Goal: Task Accomplishment & Management: Use online tool/utility

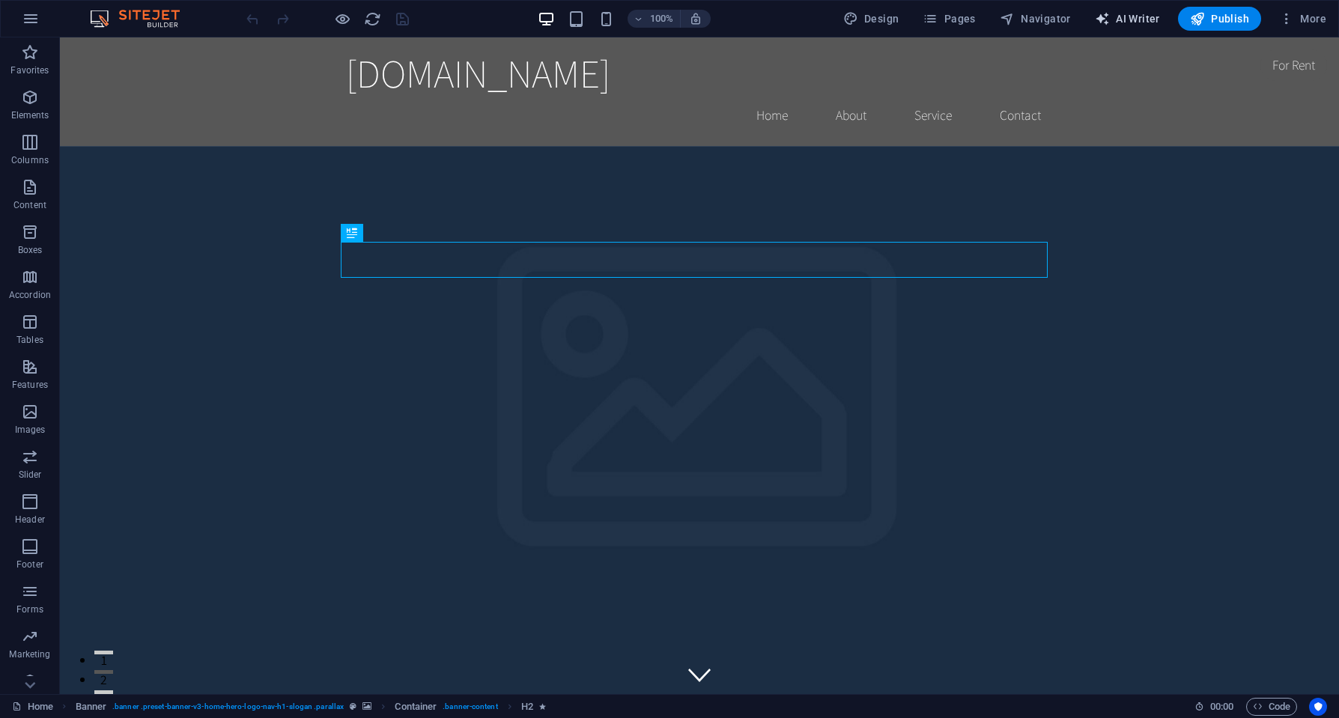
click at [1128, 18] on span "AI Writer" at bounding box center [1127, 18] width 65 height 15
select select "English"
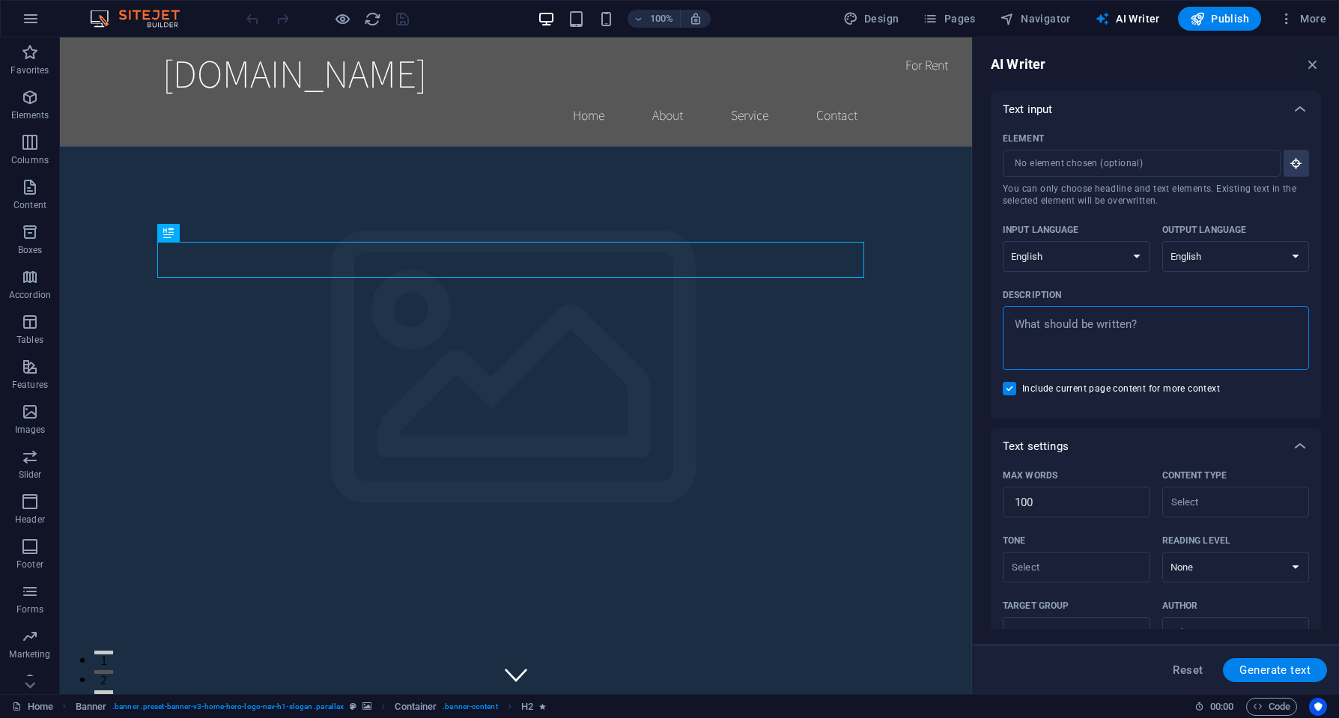
click at [1075, 324] on textarea "Description x ​" at bounding box center [1155, 338] width 291 height 49
type textarea "x"
click at [1081, 165] on input "Element ​ You can only choose headline and text elements. Existing text in the …" at bounding box center [1136, 163] width 267 height 27
click at [1290, 171] on button "Element ​ You can only choose headline and text elements. Existing text in the …" at bounding box center [1295, 163] width 25 height 27
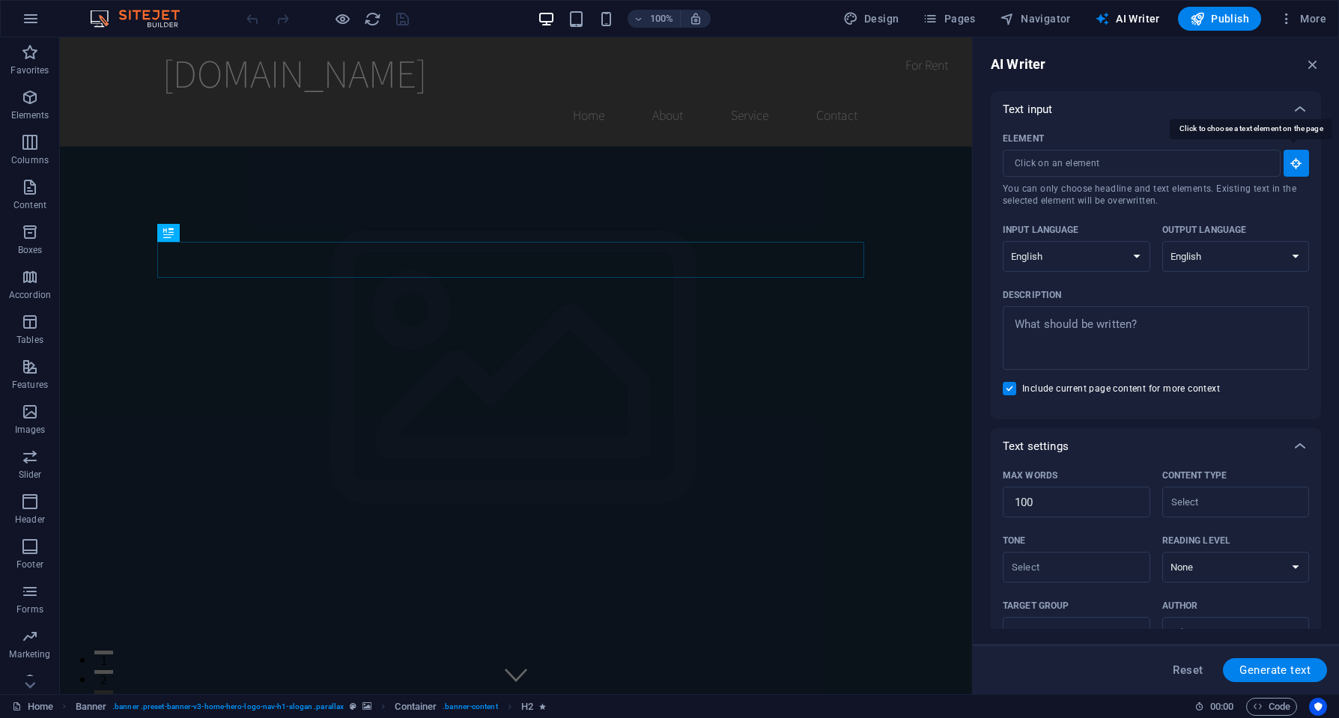
click at [1290, 170] on button "Element ​ You can only choose headline and text elements. Existing text in the …" at bounding box center [1295, 163] width 25 height 27
click at [1181, 168] on input "Element ​ You can only choose headline and text elements. Existing text in the …" at bounding box center [1136, 163] width 267 height 27
click at [1125, 118] on div "Text input" at bounding box center [1156, 109] width 330 height 36
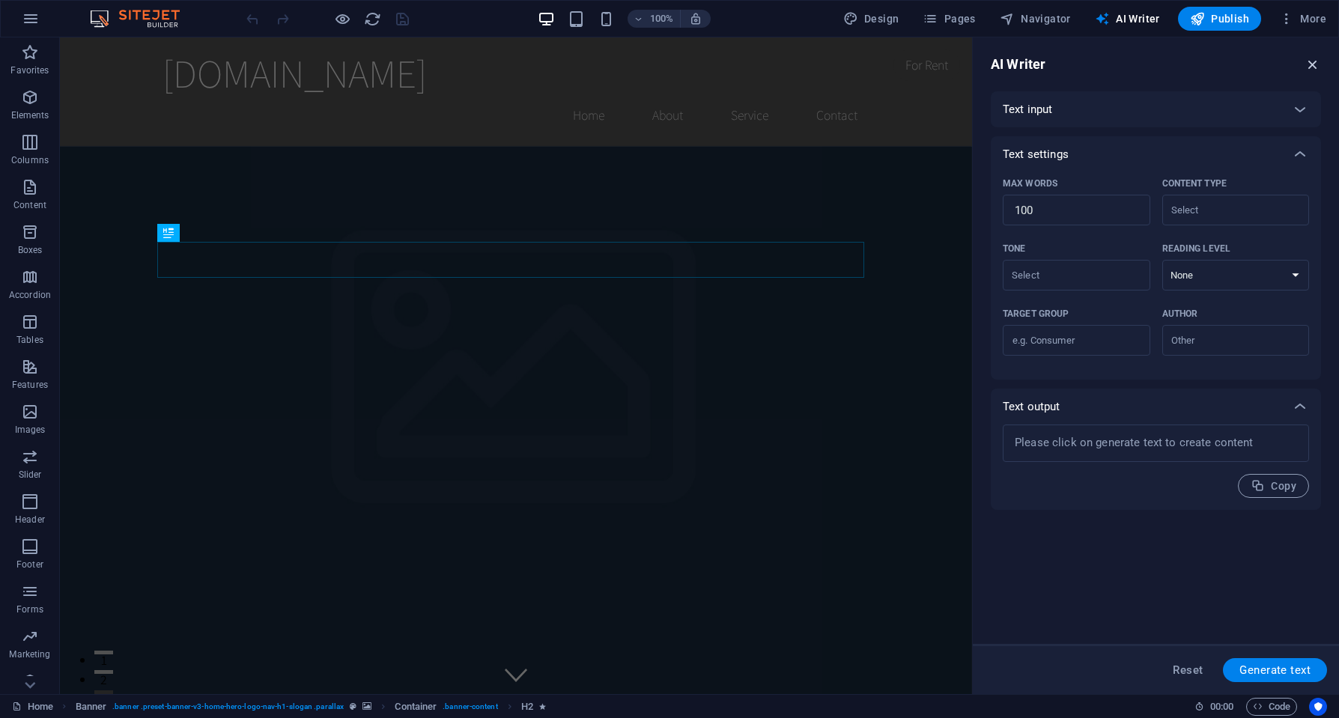
drag, startPoint x: 1310, startPoint y: 60, endPoint x: 1170, endPoint y: 88, distance: 142.7
click at [1310, 60] on icon "button" at bounding box center [1312, 64] width 16 height 16
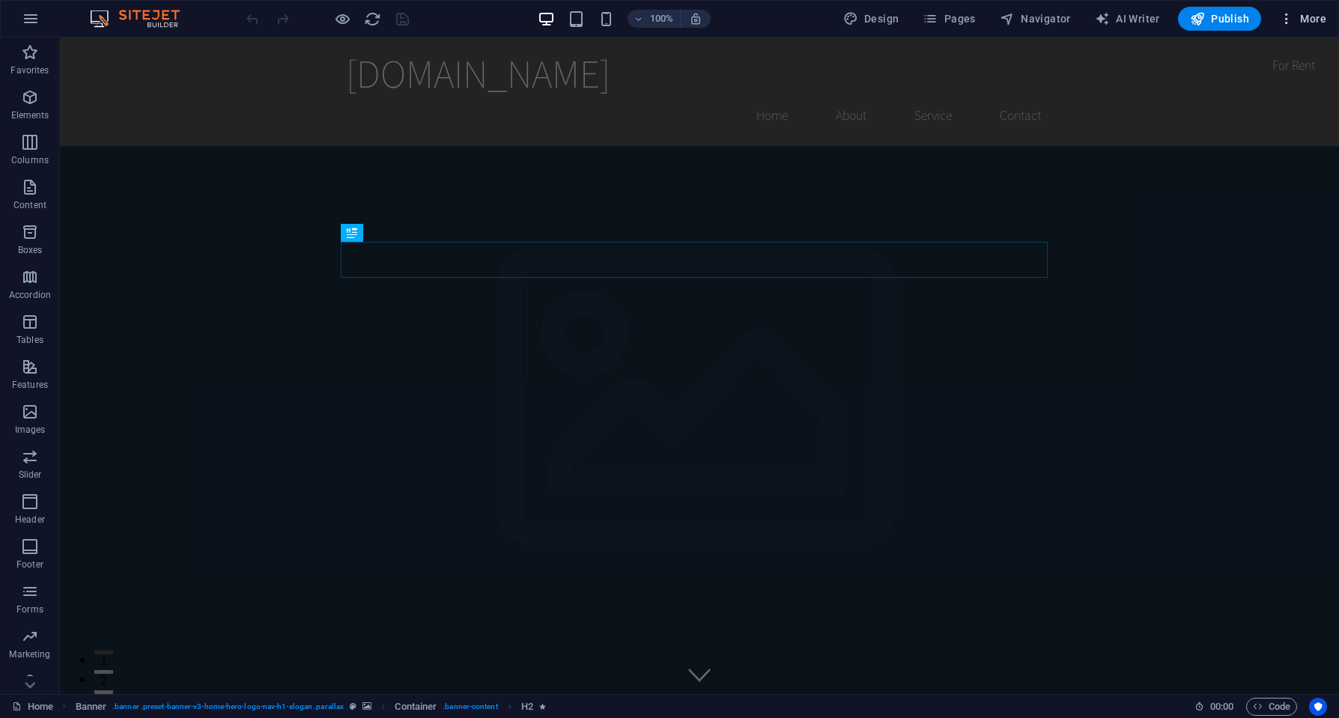
click at [1277, 17] on button "More" at bounding box center [1302, 19] width 59 height 24
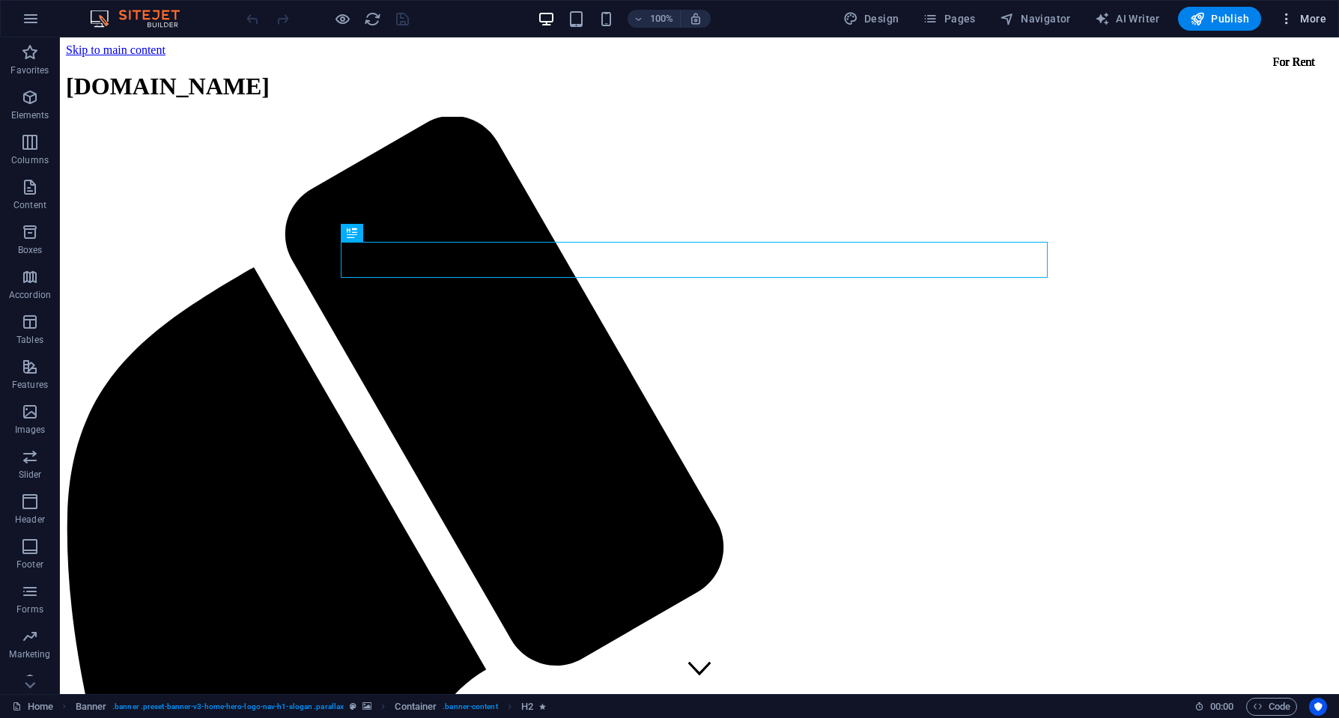
click at [1287, 22] on icon "button" at bounding box center [1286, 18] width 15 height 15
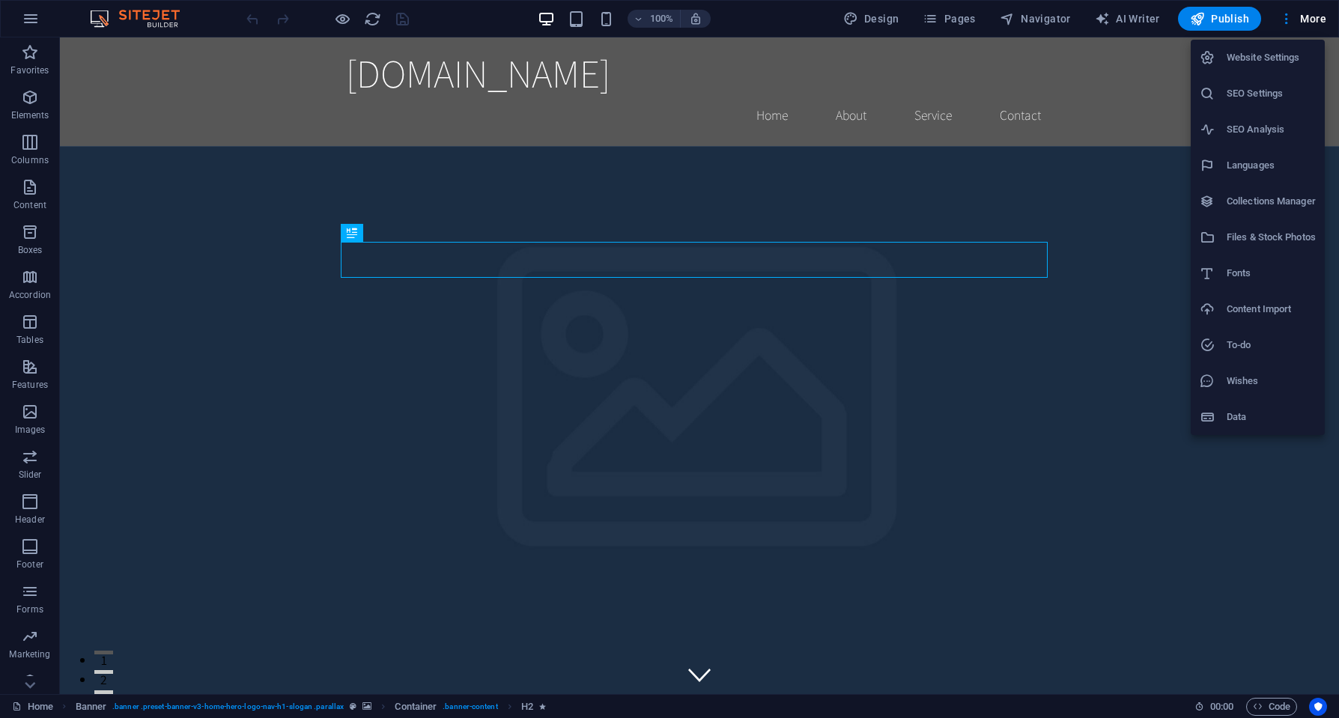
click at [34, 17] on div at bounding box center [669, 359] width 1339 height 718
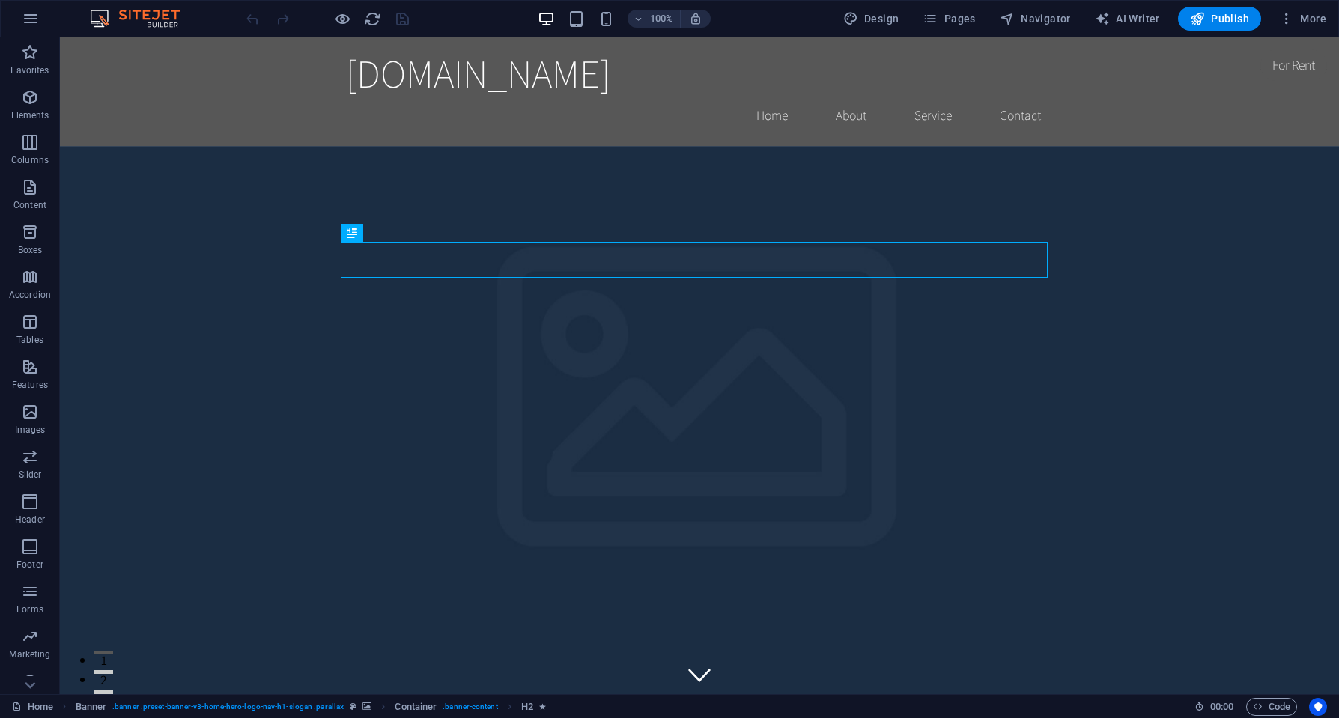
click at [34, 22] on icon "button" at bounding box center [31, 19] width 18 height 18
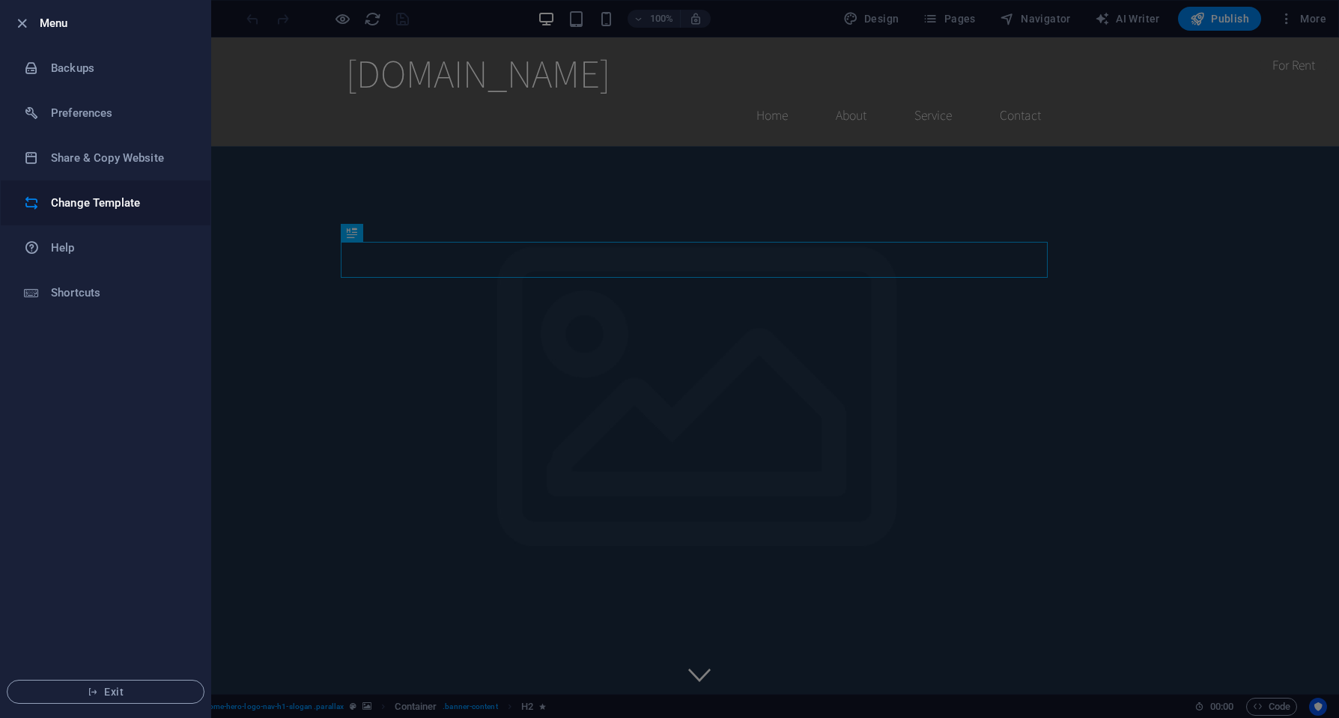
click at [84, 202] on h6 "Change Template" at bounding box center [120, 203] width 139 height 18
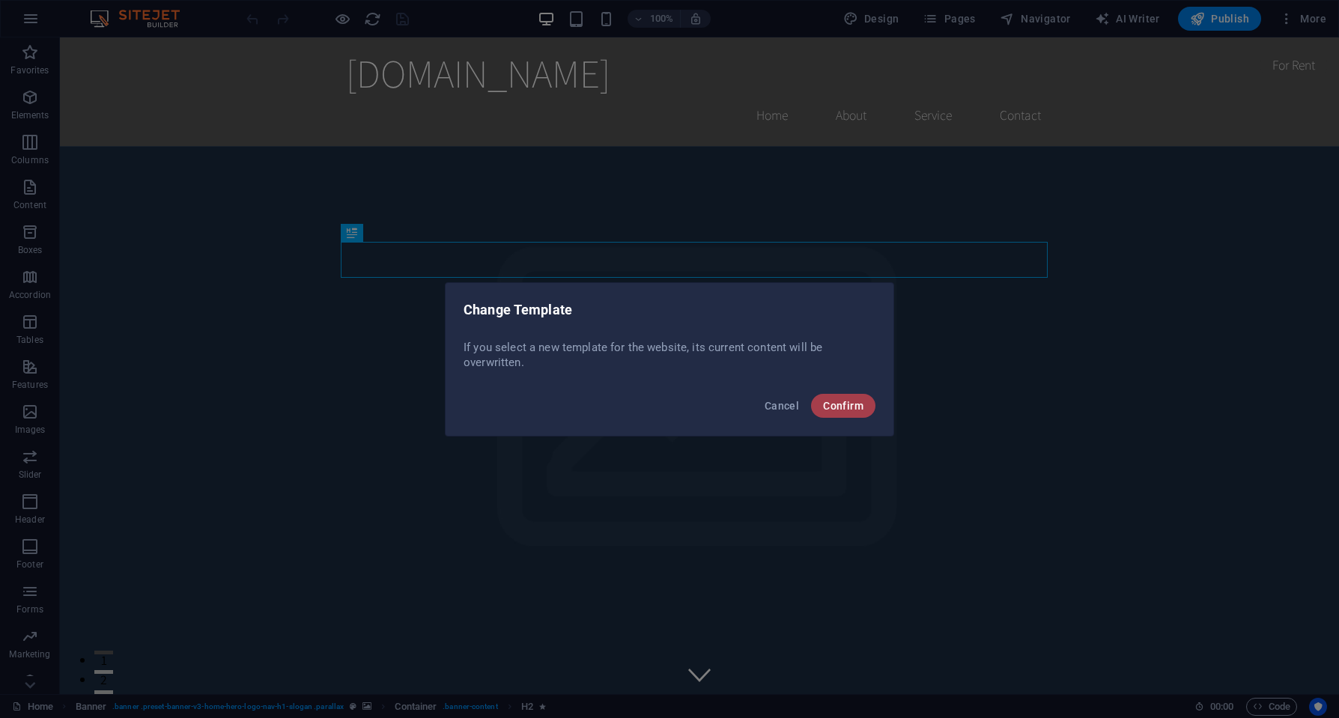
click at [853, 403] on span "Confirm" at bounding box center [843, 406] width 40 height 12
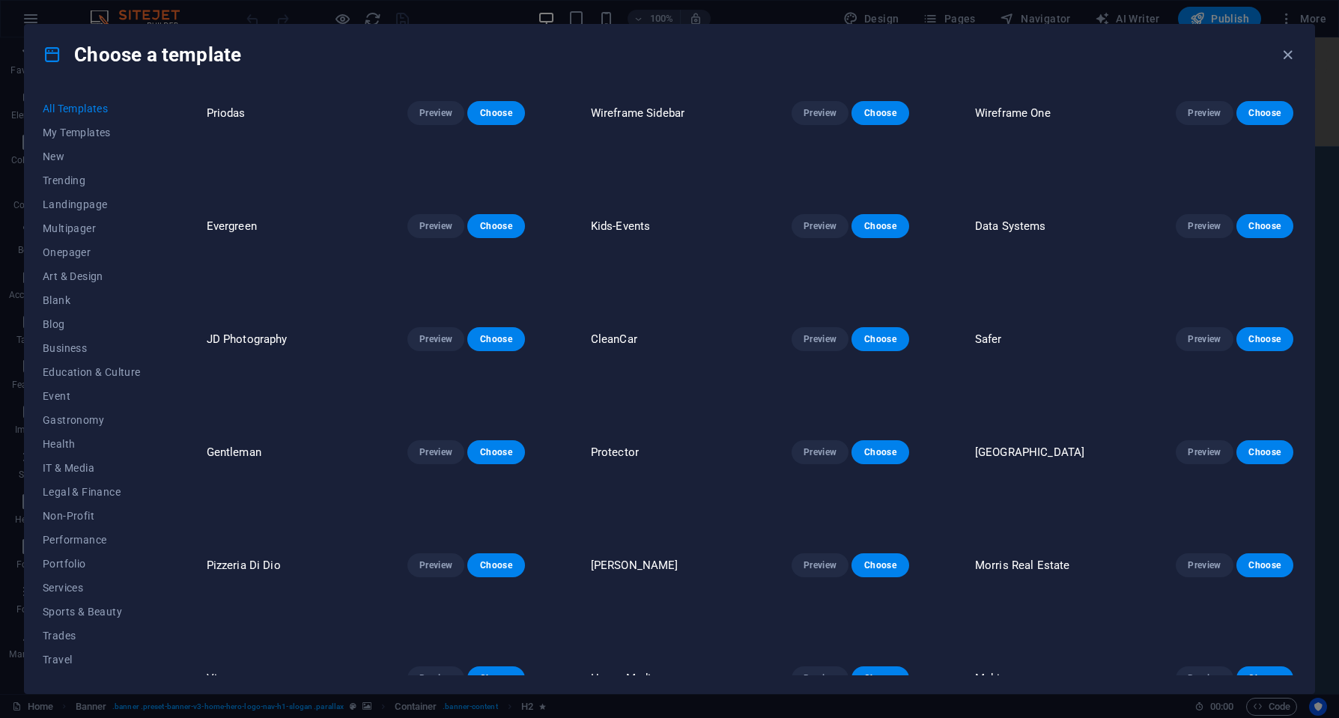
scroll to position [1573, 0]
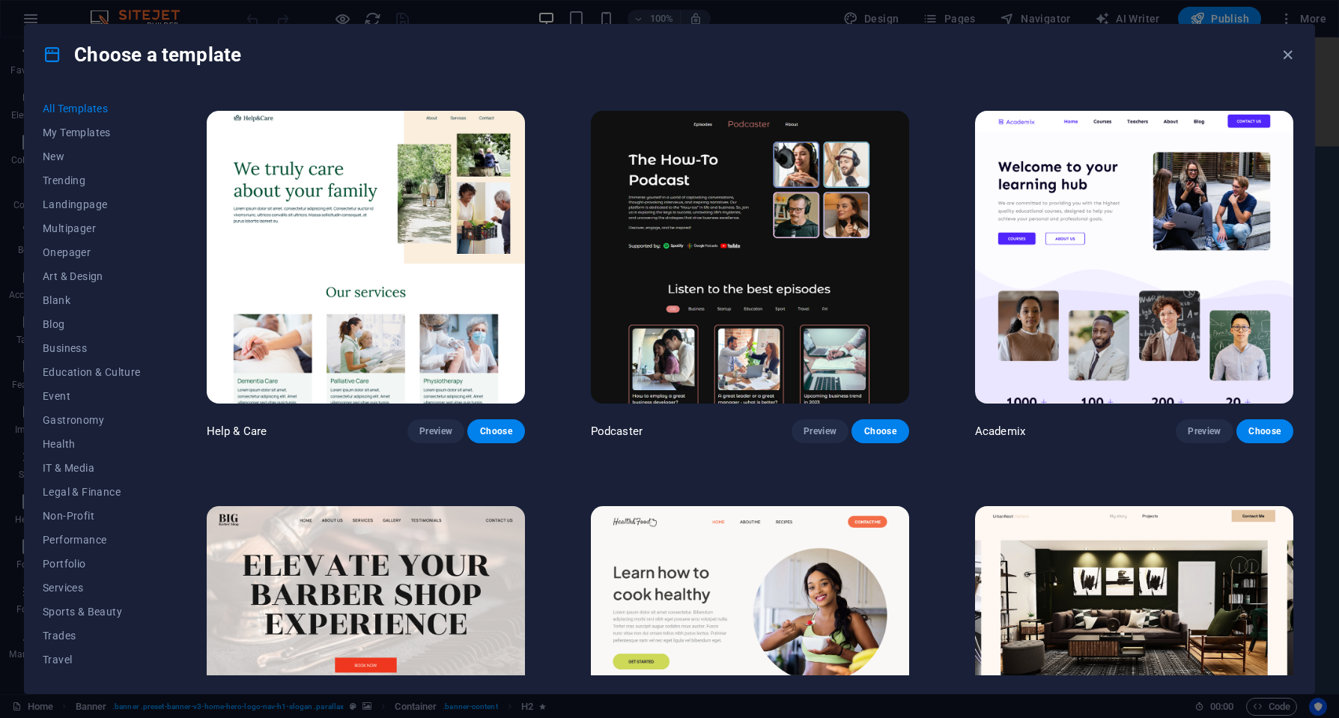
click at [819, 262] on img at bounding box center [750, 258] width 318 height 294
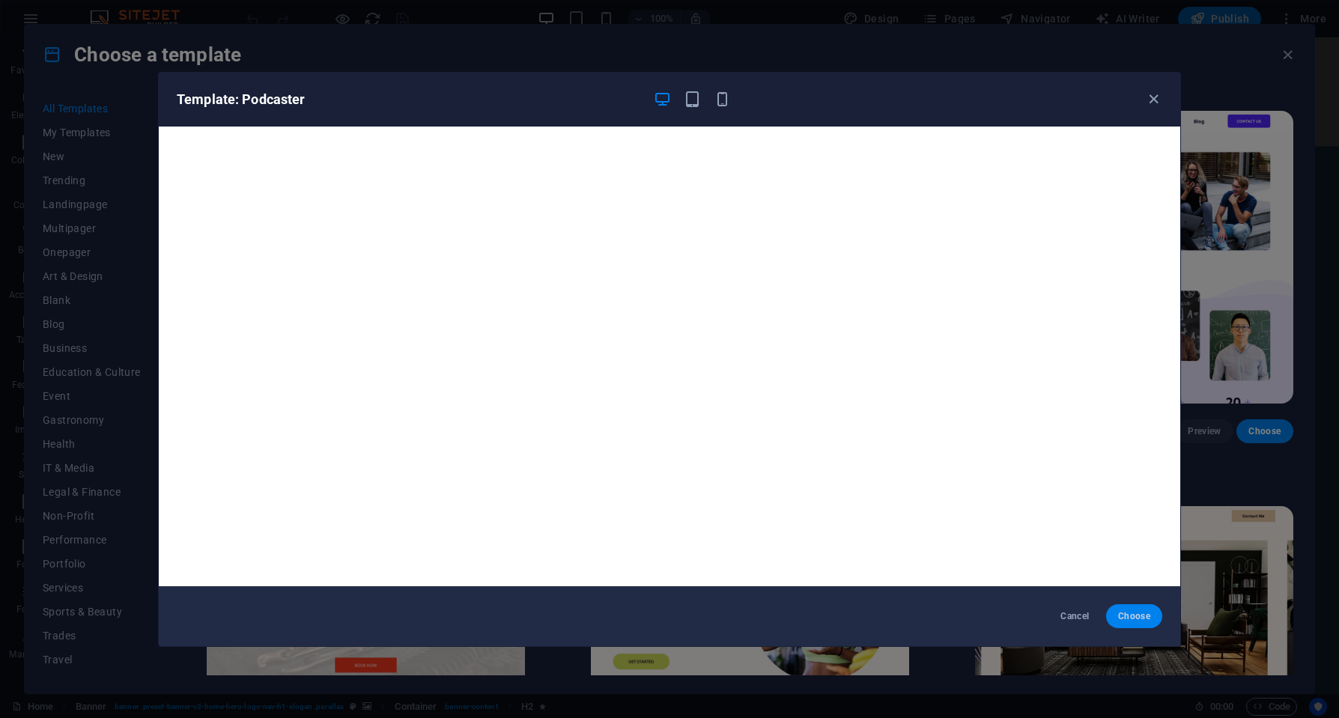
click at [1146, 619] on span "Choose" at bounding box center [1134, 616] width 32 height 12
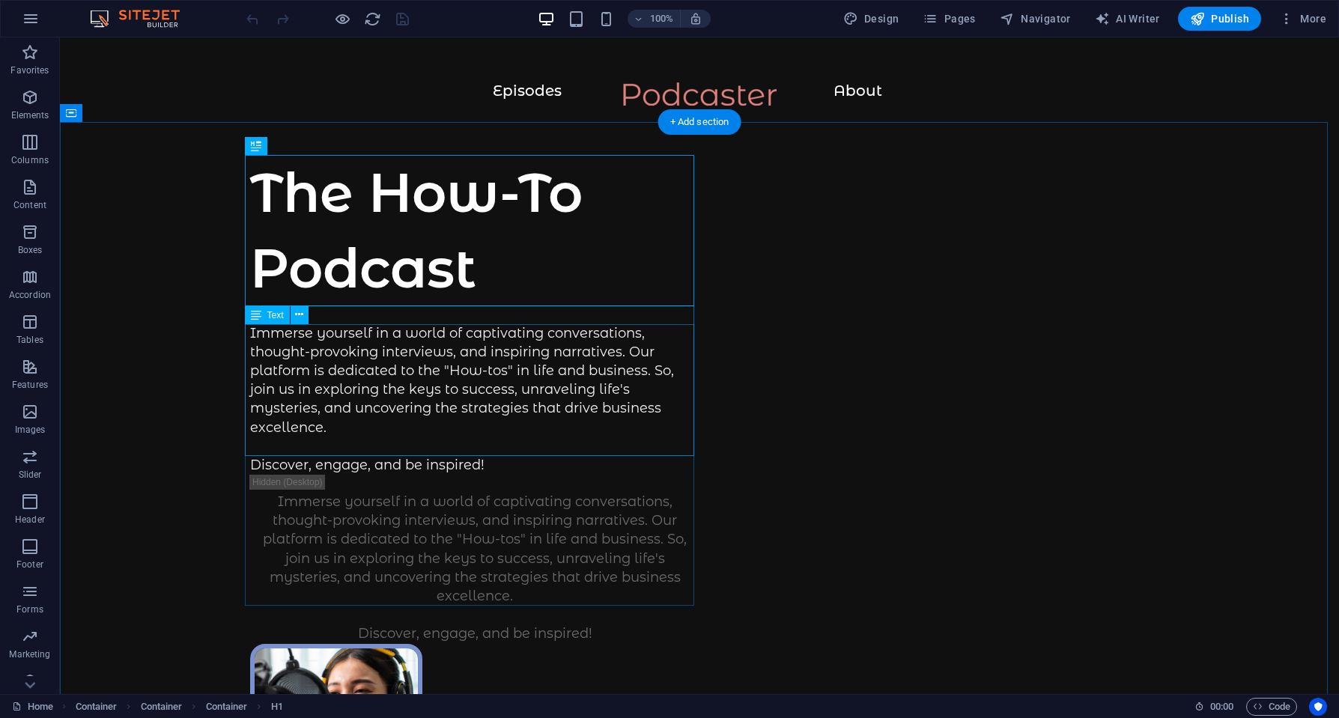
click at [419, 353] on div "Immerse yourself in a world of captivating conversations, thought-provoking int…" at bounding box center [474, 399] width 449 height 151
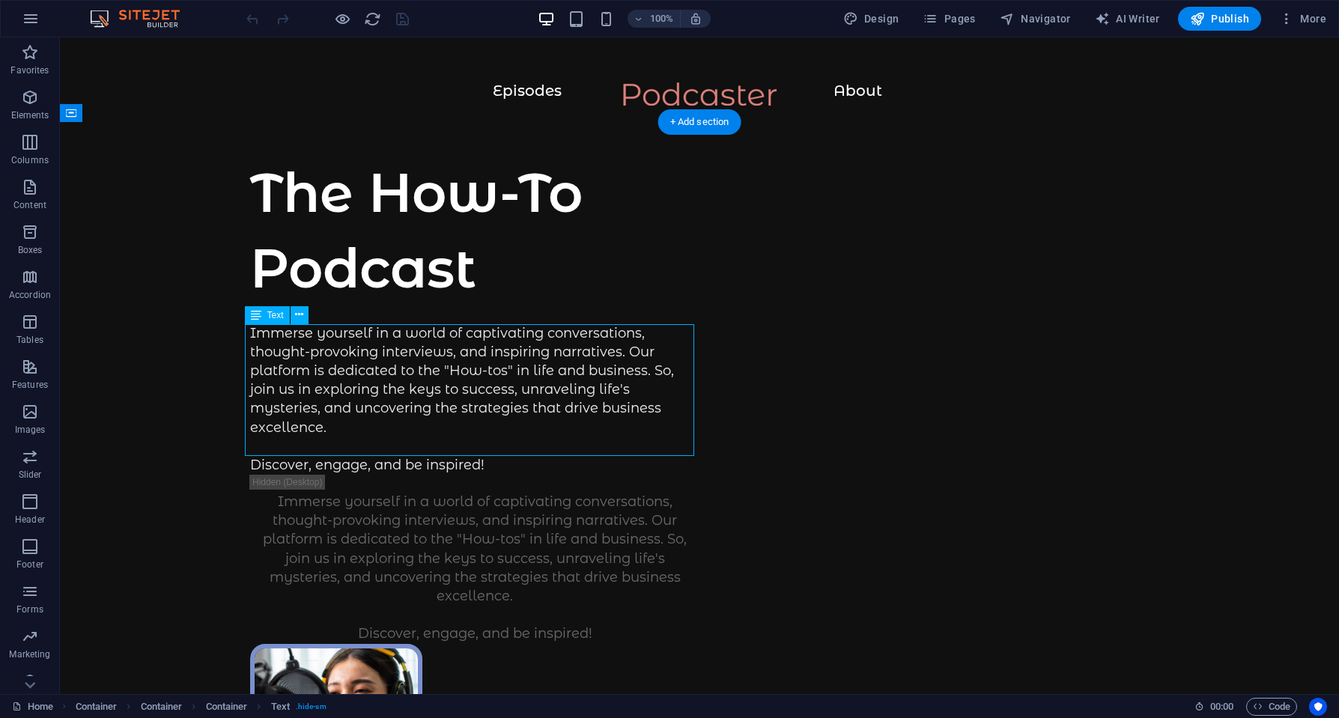
click at [392, 359] on div "Immerse yourself in a world of captivating conversations, thought-provoking int…" at bounding box center [474, 399] width 449 height 151
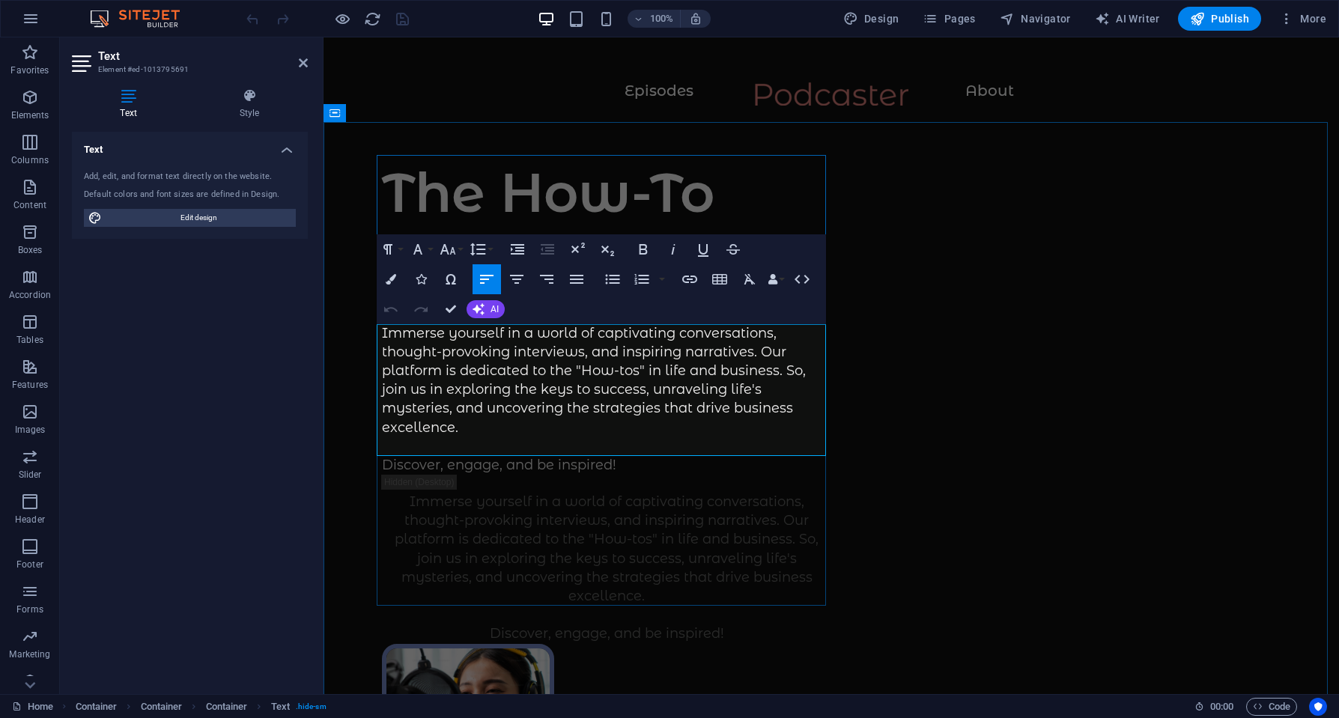
click at [499, 363] on p "Immerse yourself in a world of captivating conversations, thought-provoking int…" at bounding box center [606, 399] width 449 height 151
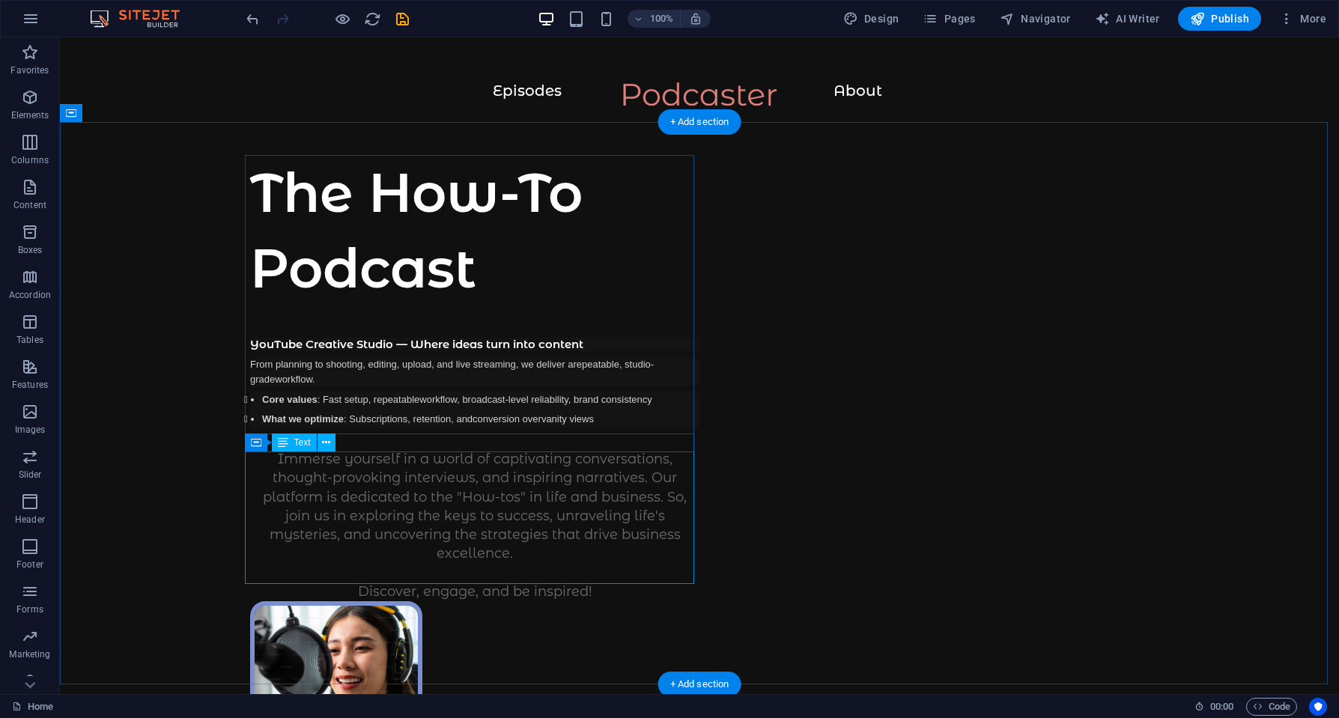
click at [421, 467] on div "Immerse yourself in a world of captivating conversations, thought-provoking int…" at bounding box center [474, 525] width 449 height 151
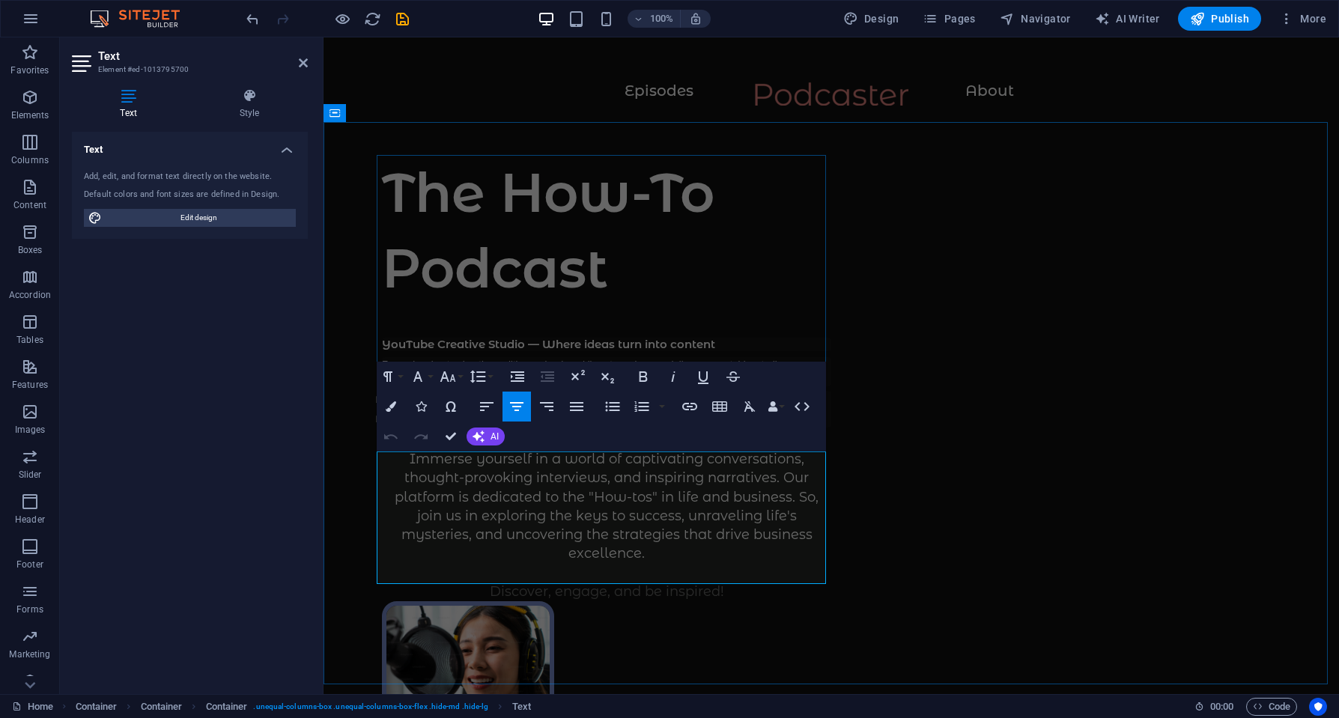
click at [476, 473] on p "Immerse yourself in a world of captivating conversations, thought-provoking int…" at bounding box center [606, 525] width 449 height 151
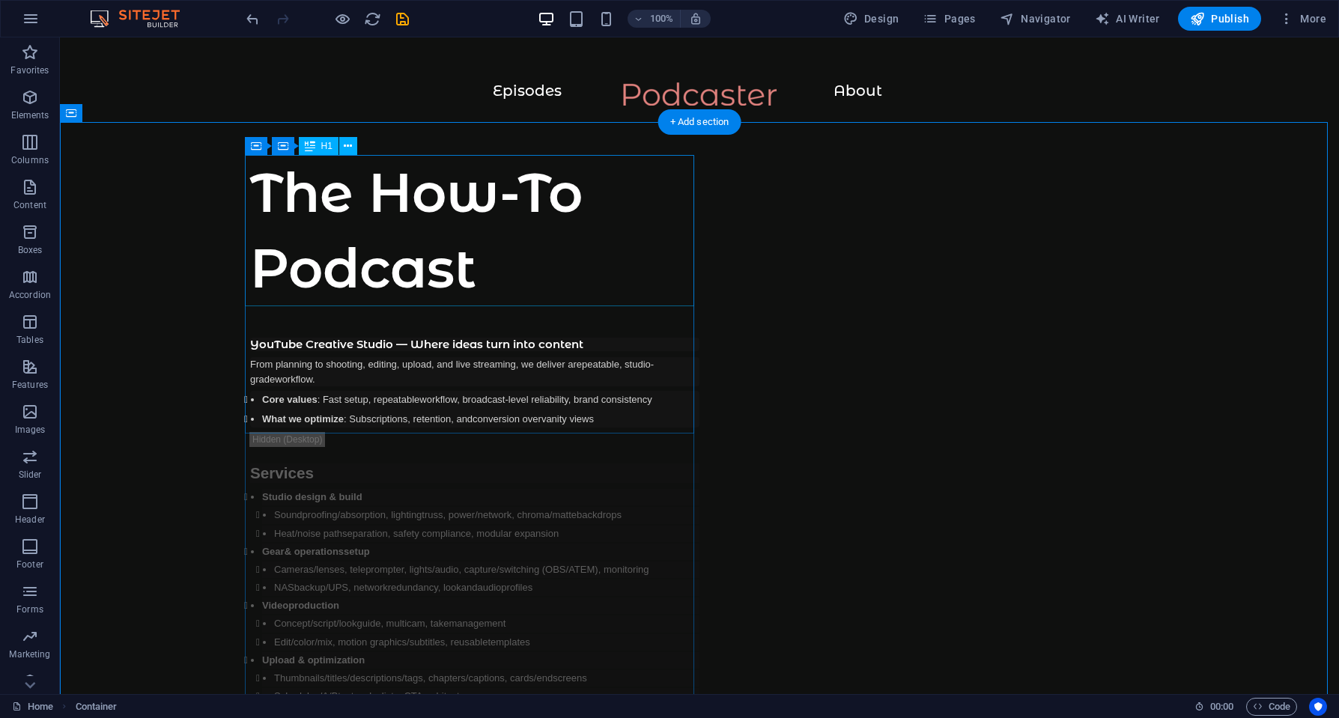
click at [347, 258] on div "The How-To Podcast" at bounding box center [474, 230] width 449 height 151
click at [421, 272] on div "The How-To Podcast" at bounding box center [474, 230] width 449 height 151
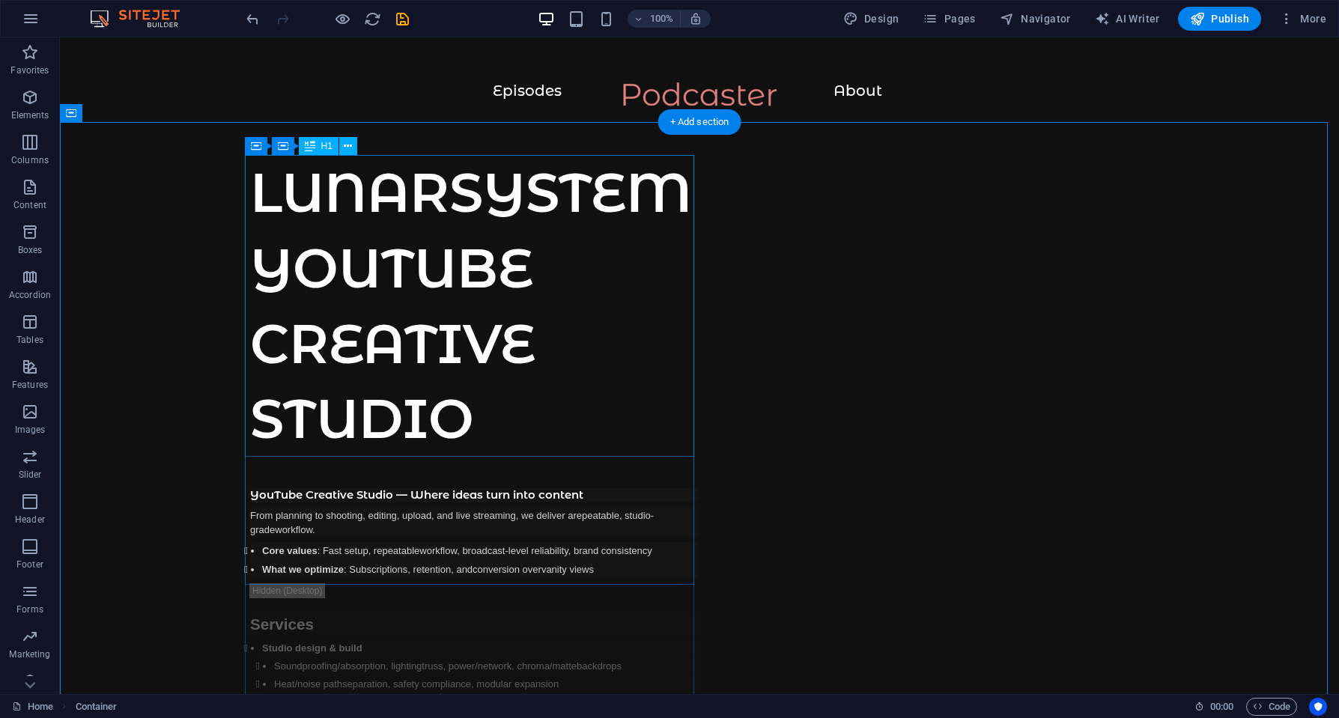
click at [464, 210] on div "LUNARSYSTEM YOUTUBE CREATIVE STUDIO" at bounding box center [474, 306] width 449 height 302
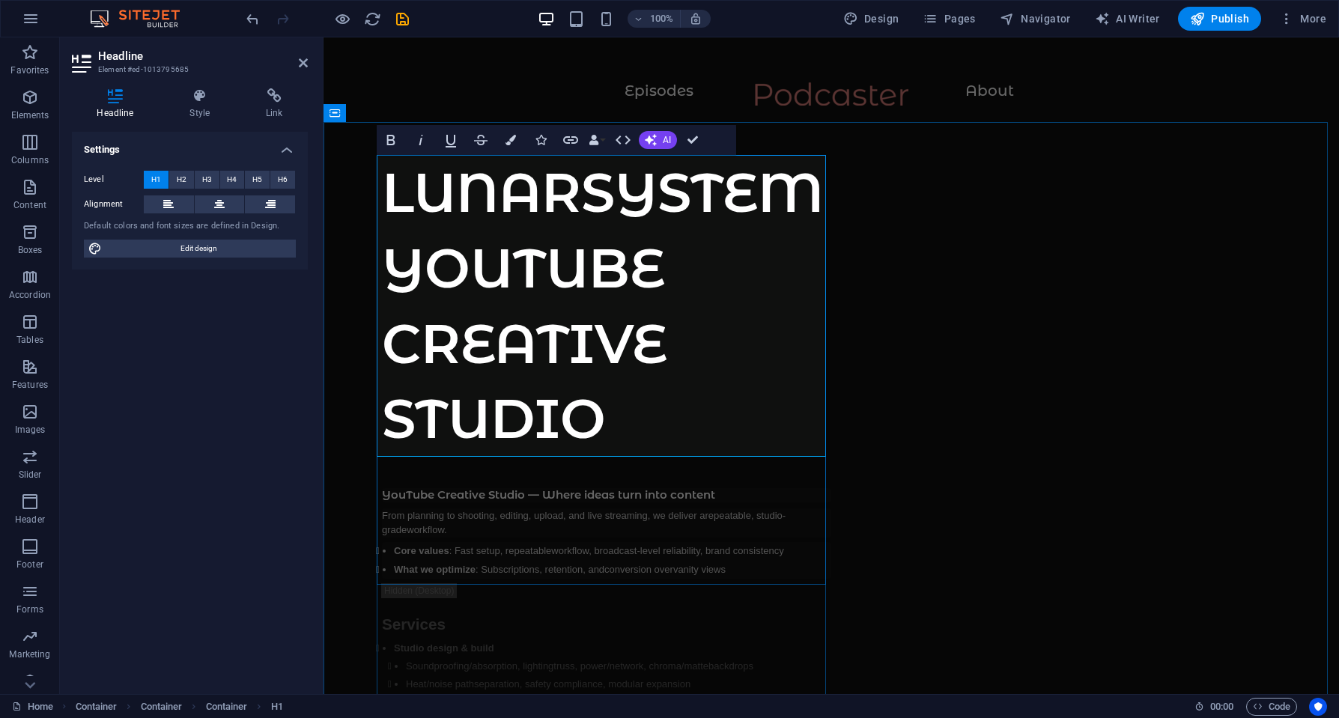
click at [443, 207] on h1 "LUNARSYSTEM YOUTUBE CREATIVE STUDIO" at bounding box center [606, 306] width 449 height 302
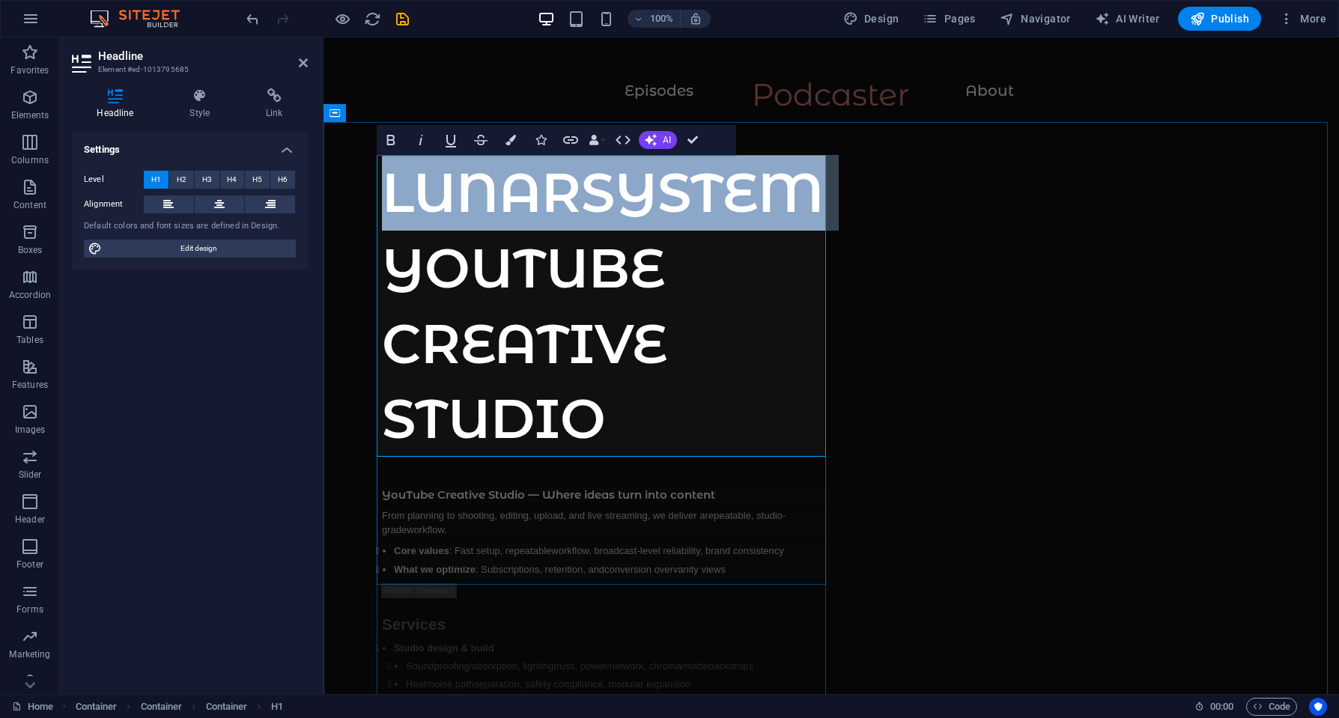
drag, startPoint x: 389, startPoint y: 199, endPoint x: 385, endPoint y: 247, distance: 48.1
click at [385, 247] on h1 "LUNARSYSTEM YOUTUBE CREATIVE STUDIO" at bounding box center [606, 306] width 449 height 302
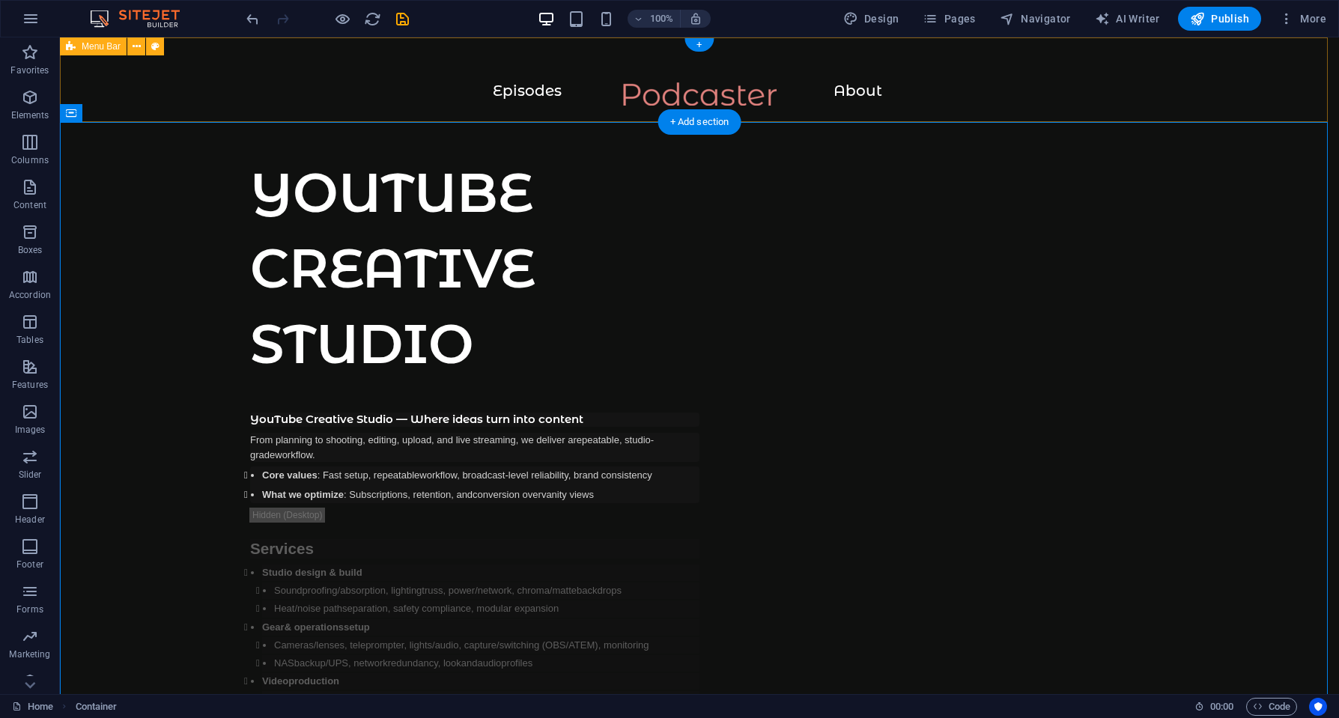
click at [112, 77] on div "Menu Episodes About" at bounding box center [699, 79] width 1279 height 85
click at [693, 88] on div at bounding box center [699, 101] width 1219 height 38
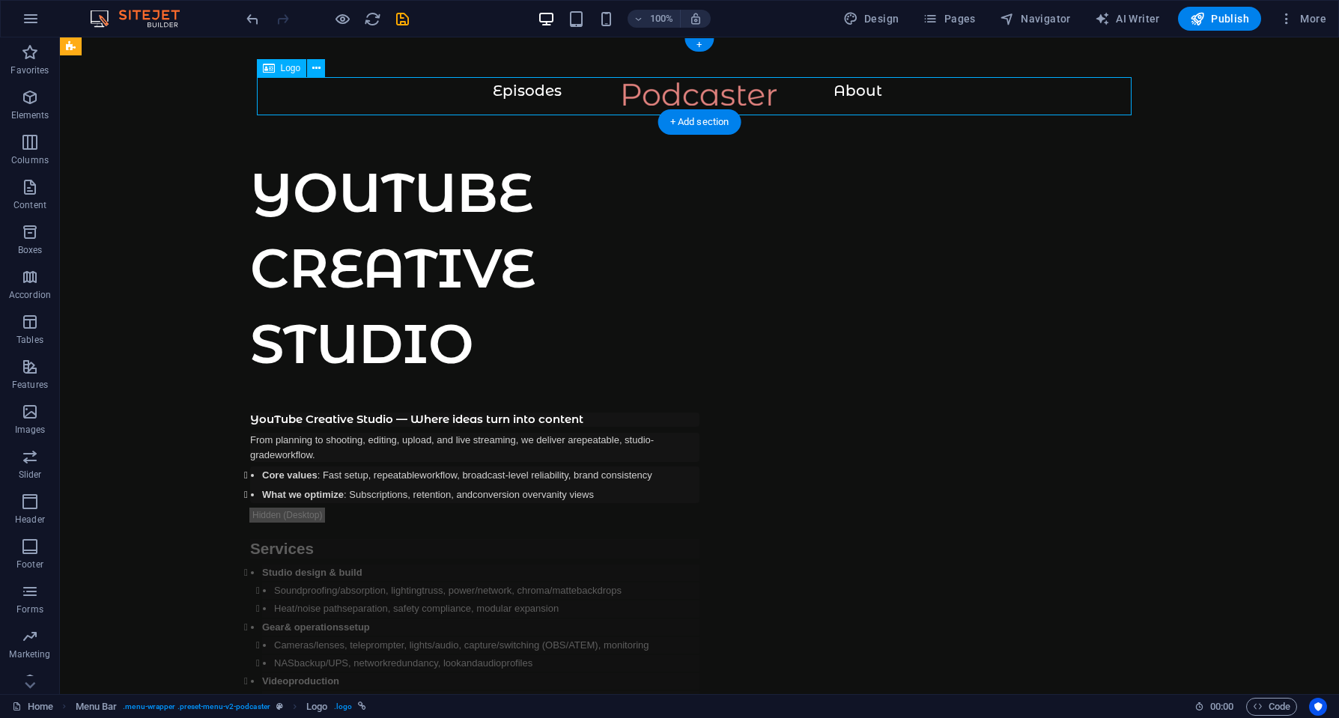
click at [691, 92] on div at bounding box center [699, 101] width 1219 height 38
select select "px"
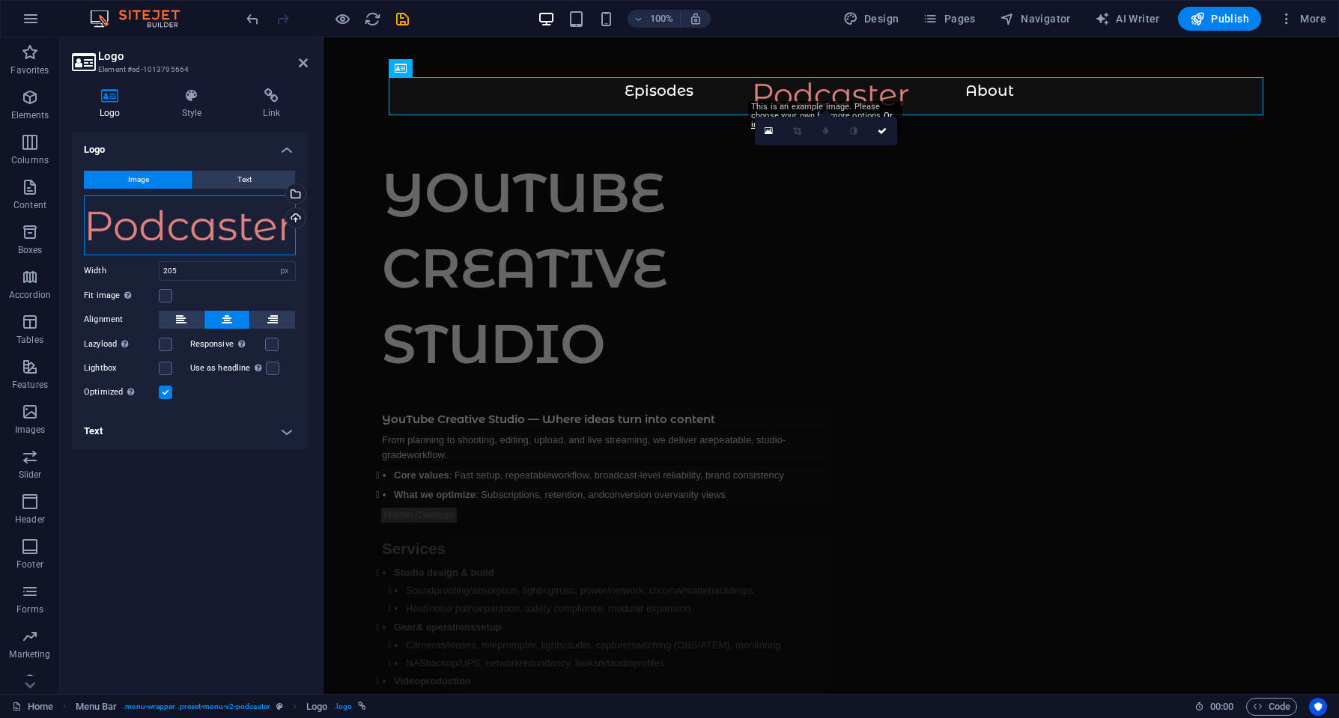
click at [212, 228] on div "Drag files here, click to choose files or select files from Files or our free s…" at bounding box center [190, 225] width 212 height 60
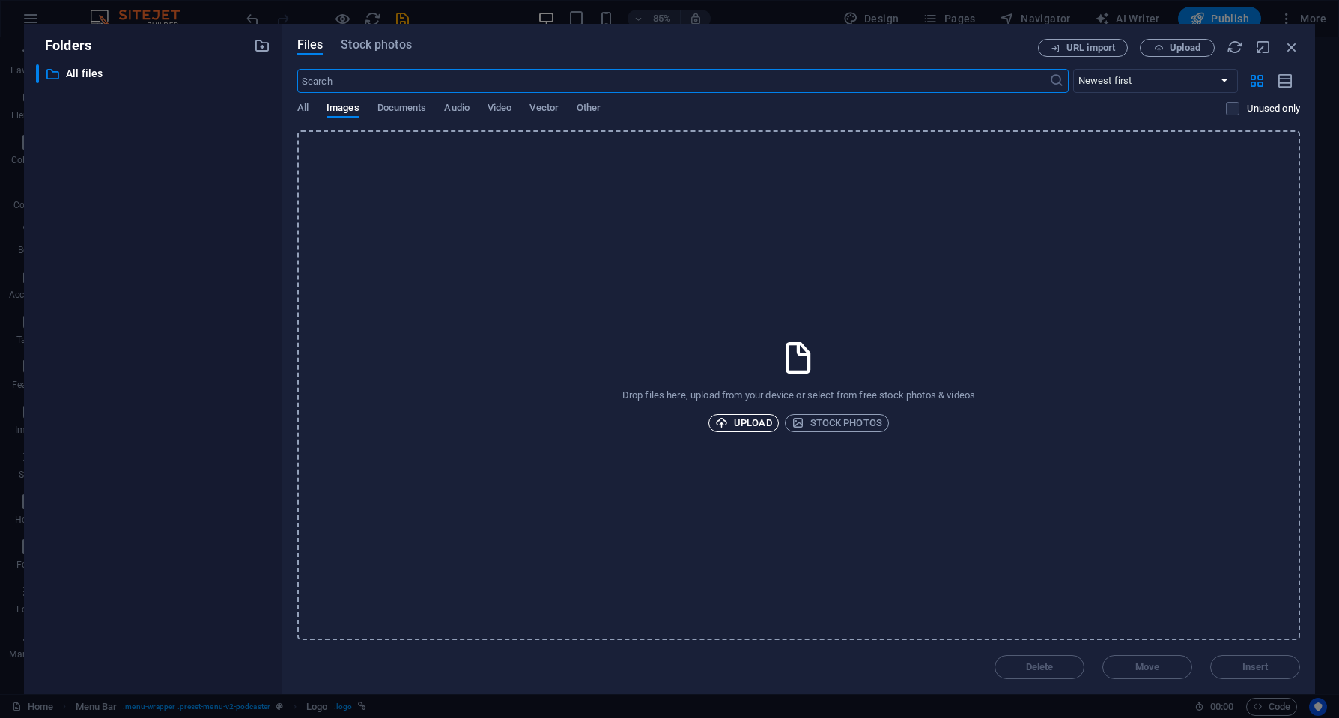
click at [744, 420] on span "Upload" at bounding box center [743, 423] width 57 height 18
click at [734, 421] on span "Upload" at bounding box center [743, 423] width 57 height 18
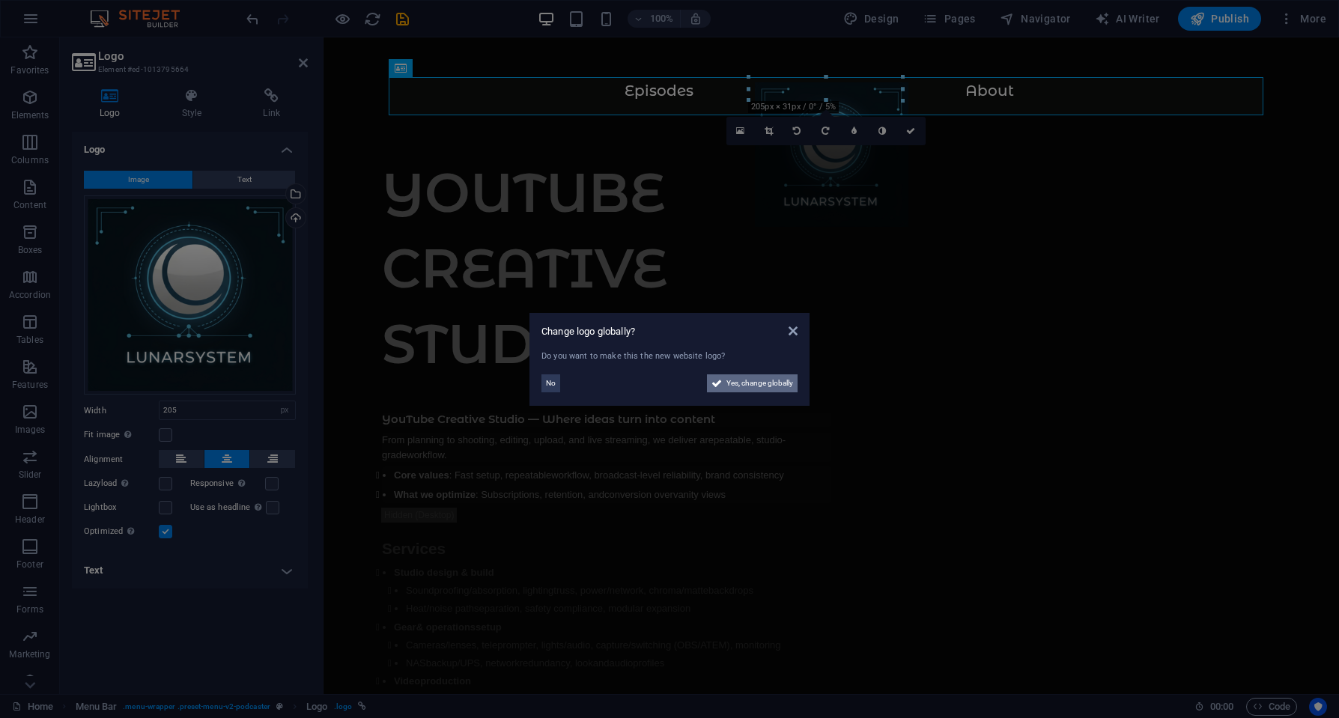
drag, startPoint x: 744, startPoint y: 385, endPoint x: 496, endPoint y: 401, distance: 248.4
click at [744, 385] on span "Yes, change globally" at bounding box center [759, 383] width 67 height 18
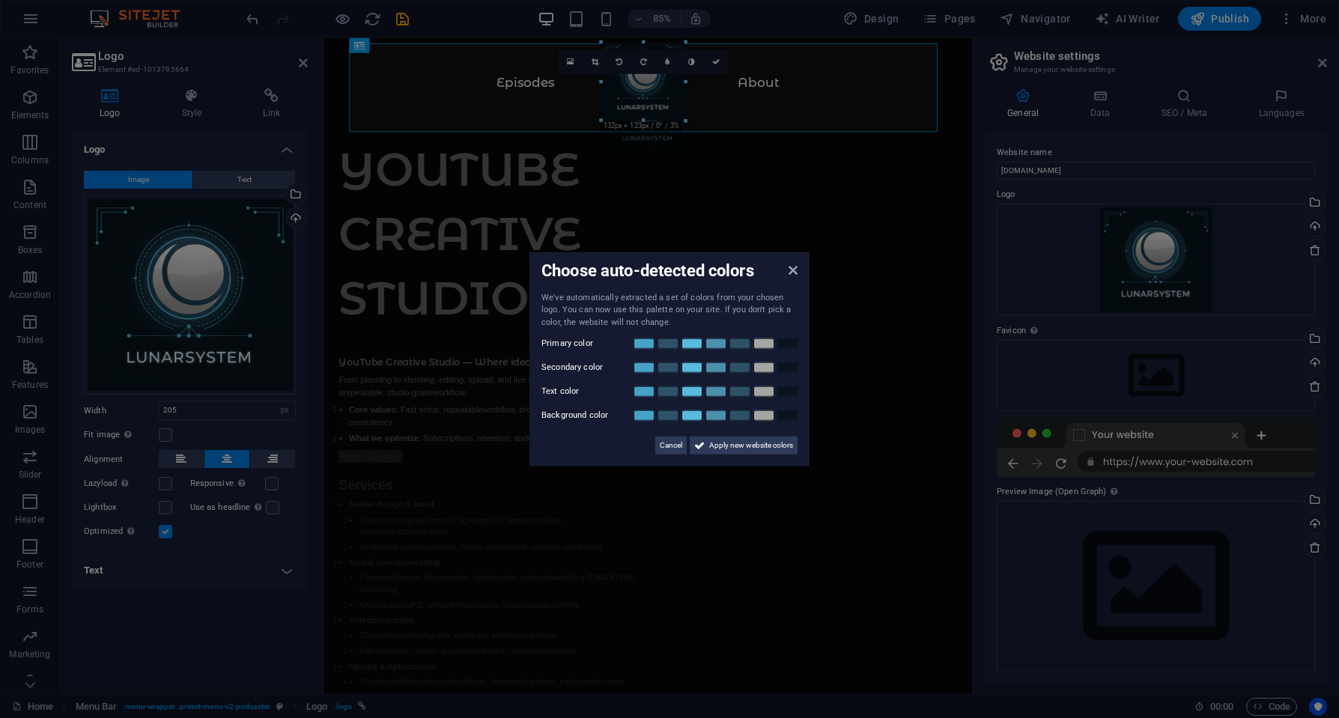
drag, startPoint x: 709, startPoint y: 142, endPoint x: 651, endPoint y: 88, distance: 79.0
type input "136"
click at [723, 447] on span "Apply new website colors" at bounding box center [751, 446] width 84 height 18
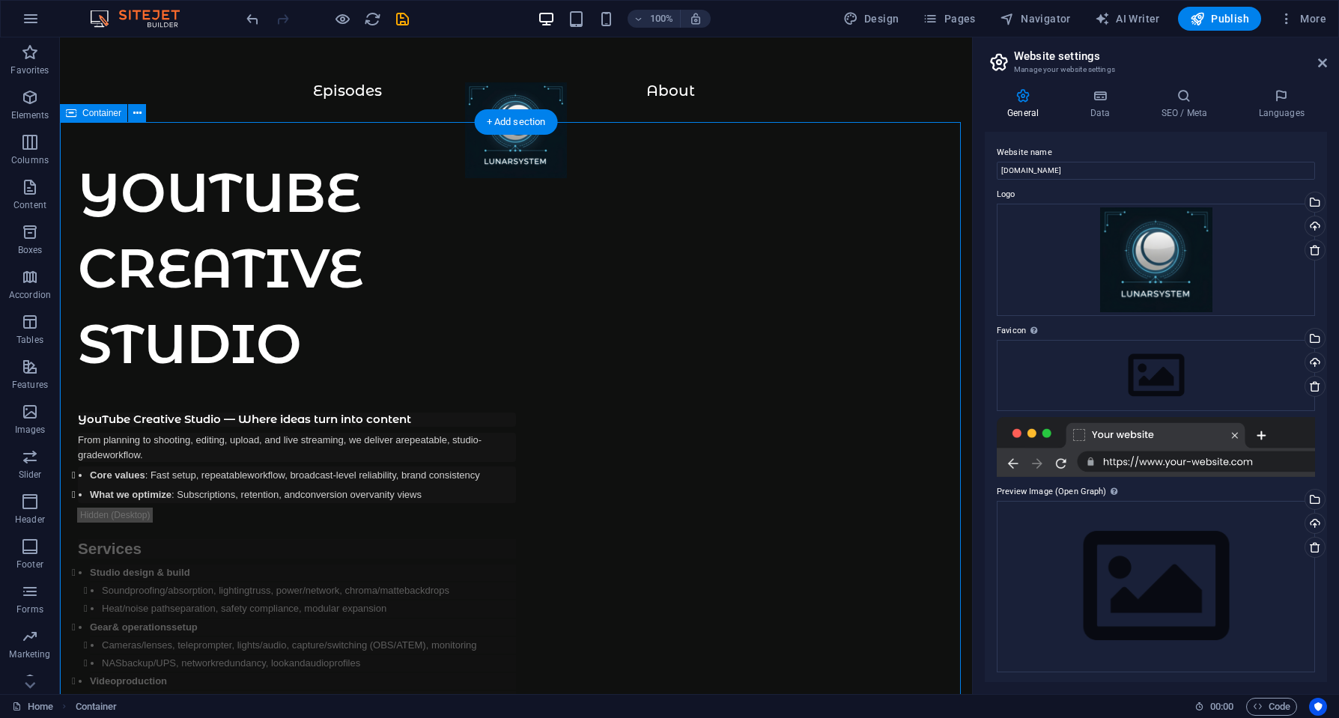
click at [1231, 20] on span "Publish" at bounding box center [1219, 18] width 59 height 15
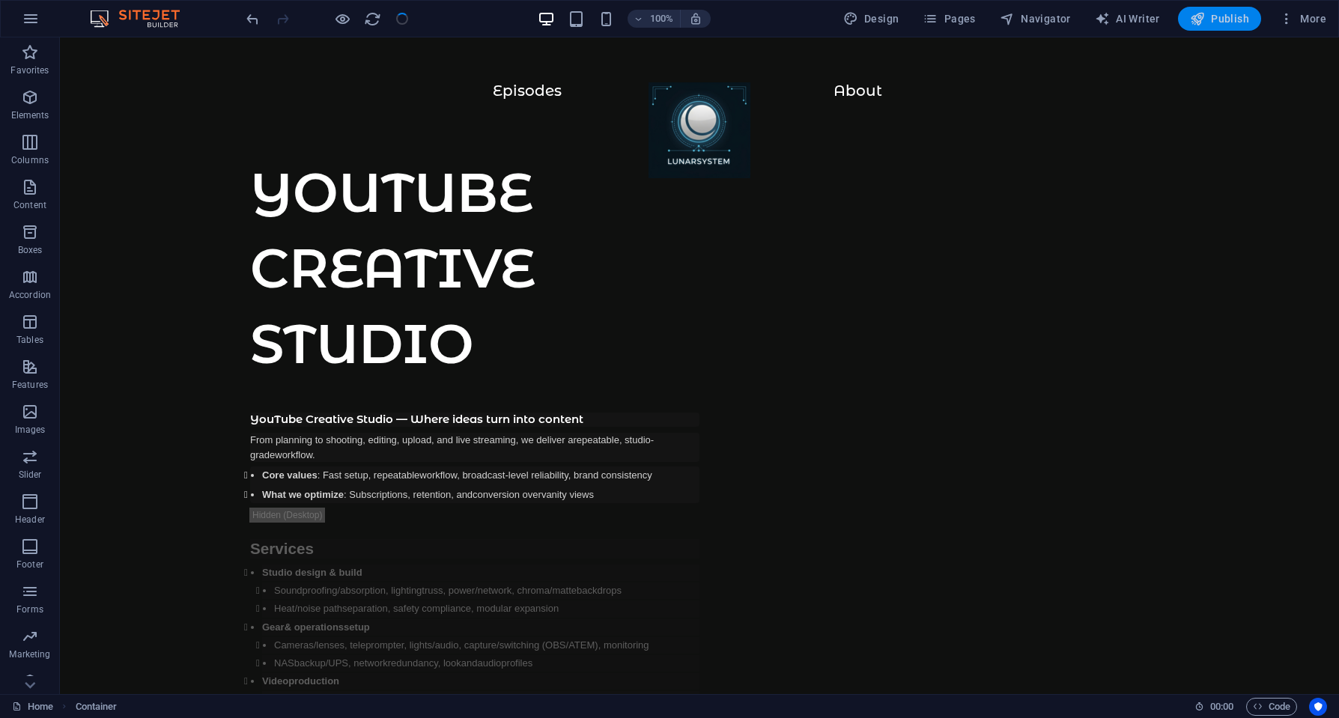
checkbox input "false"
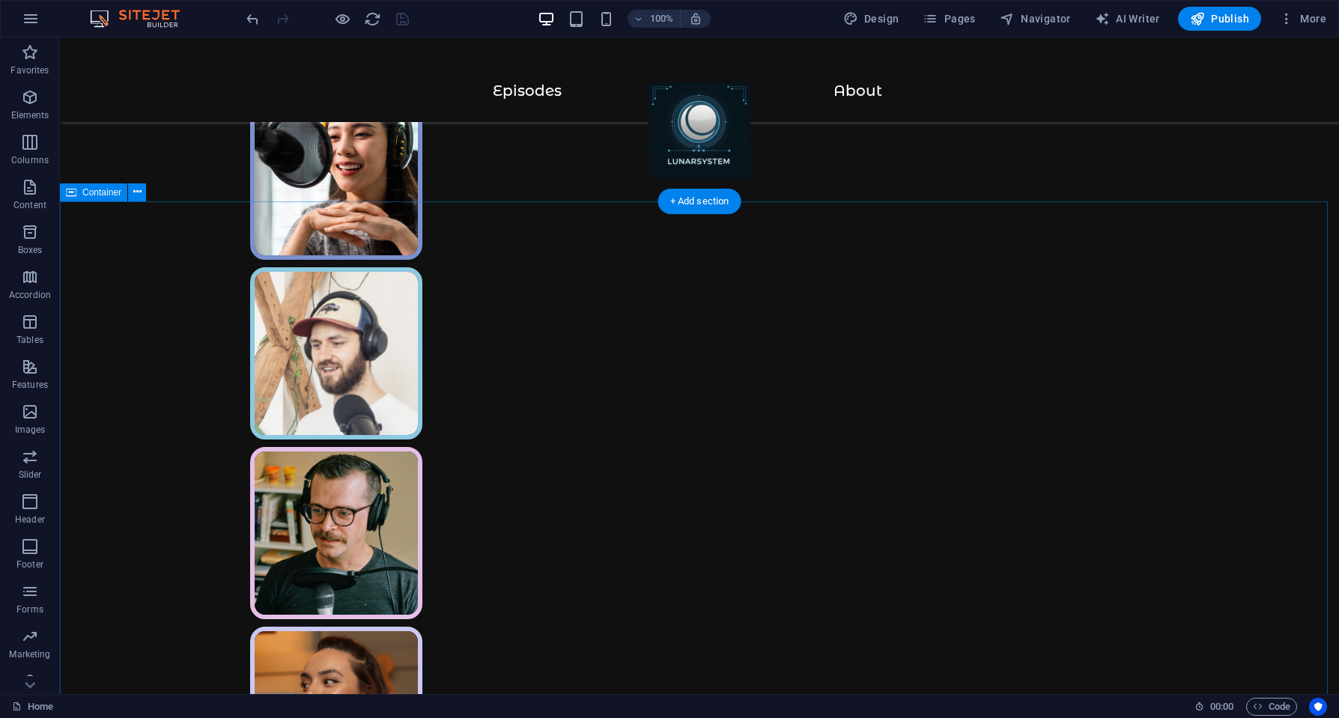
scroll to position [300, 0]
